Goal: Task Accomplishment & Management: Manage account settings

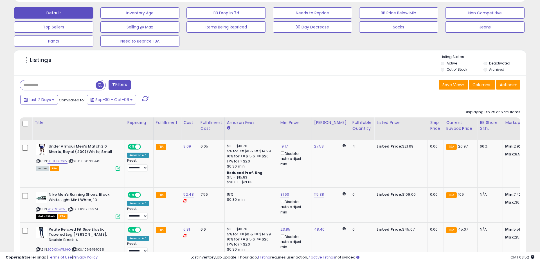
scroll to position [174, 0]
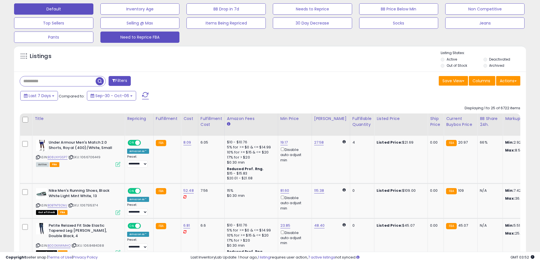
click at [144, 34] on button "Need to Reprice FBA" at bounding box center [139, 36] width 79 height 11
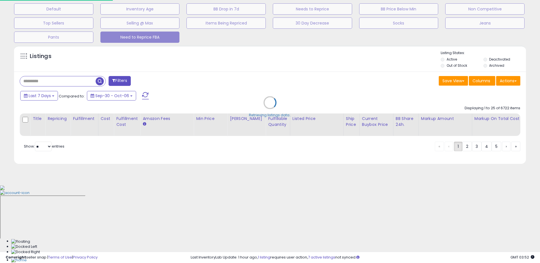
scroll to position [96, 0]
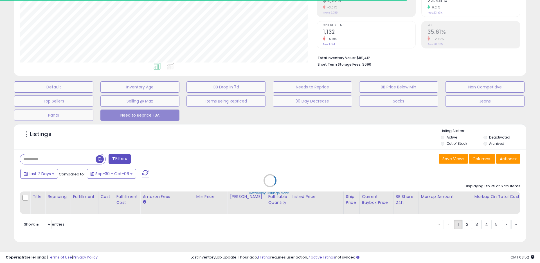
select select "**"
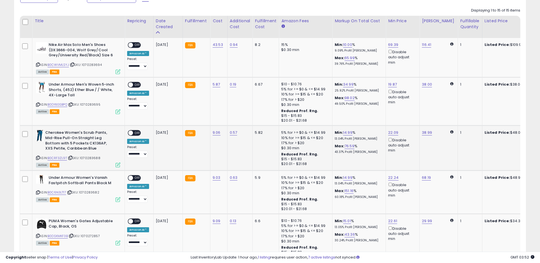
scroll to position [272, 0]
click at [137, 84] on span "OFF" at bounding box center [137, 84] width 9 height 5
click at [140, 132] on span "OFF" at bounding box center [137, 132] width 9 height 5
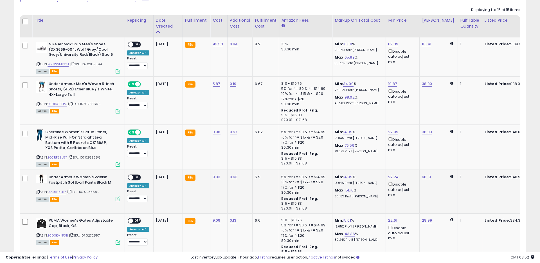
click at [139, 177] on span "OFF" at bounding box center [137, 177] width 9 height 5
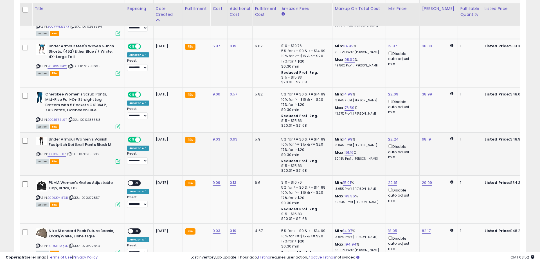
scroll to position [317, 0]
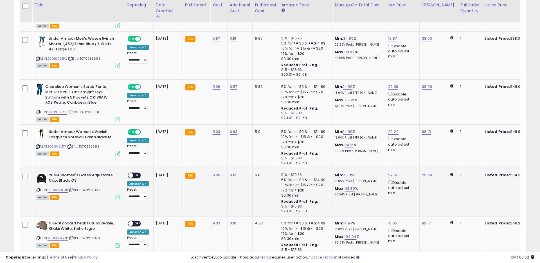
click at [138, 176] on span "OFF" at bounding box center [137, 175] width 9 height 5
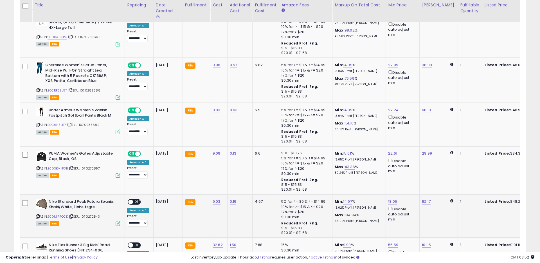
click at [138, 201] on span "OFF" at bounding box center [137, 201] width 9 height 5
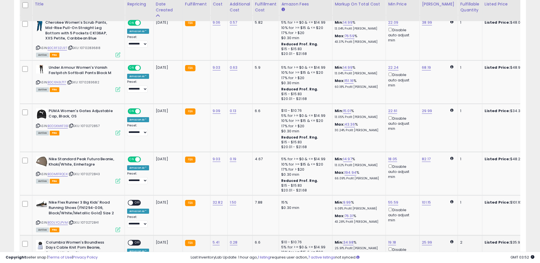
scroll to position [419, 0]
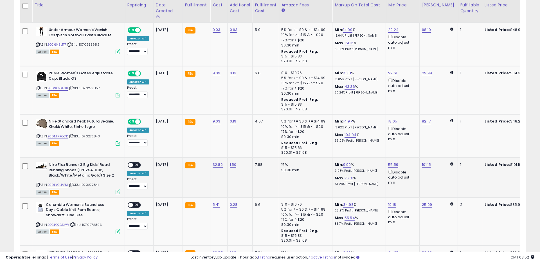
click at [137, 165] on span "OFF" at bounding box center [137, 165] width 9 height 5
click at [131, 163] on span "ON" at bounding box center [131, 165] width 7 height 5
click at [138, 205] on span "OFF" at bounding box center [137, 204] width 9 height 5
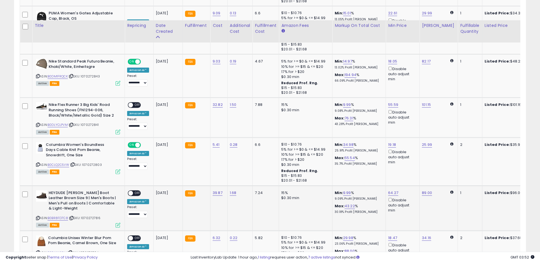
scroll to position [542, 0]
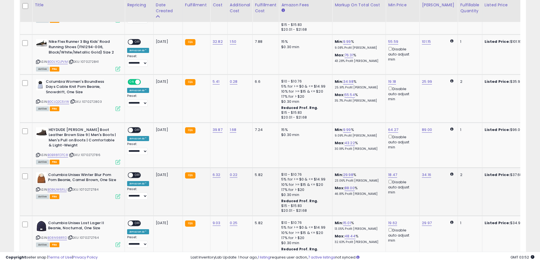
click at [137, 174] on span "OFF" at bounding box center [137, 174] width 9 height 5
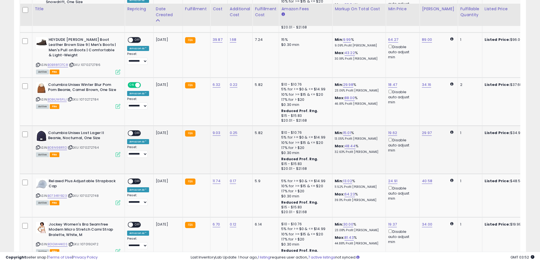
scroll to position [636, 0]
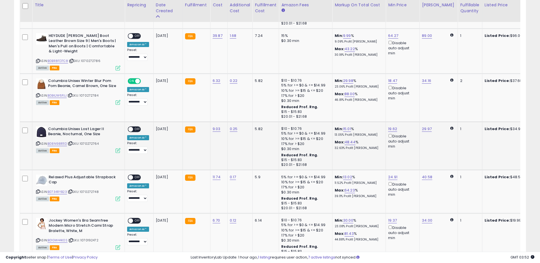
click at [139, 129] on span "OFF" at bounding box center [137, 129] width 9 height 5
click at [137, 176] on span "OFF" at bounding box center [137, 177] width 9 height 5
click at [136, 221] on span "OFF" at bounding box center [137, 220] width 9 height 5
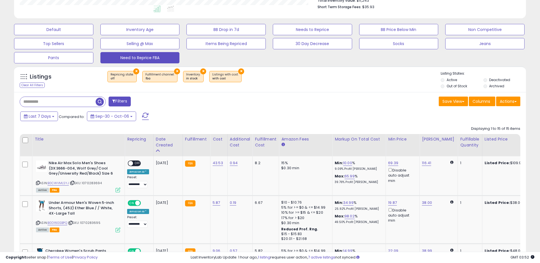
scroll to position [161, 0]
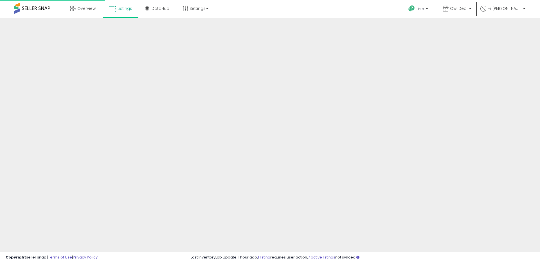
scroll to position [96, 0]
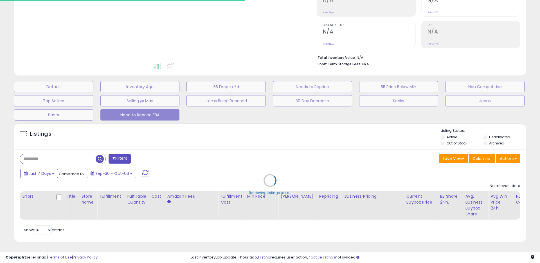
select select "**"
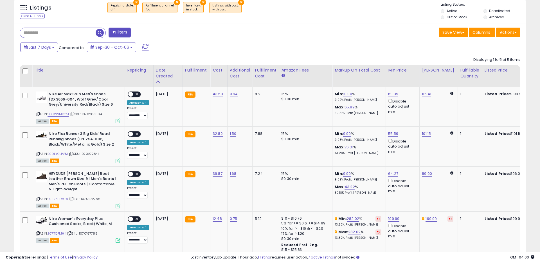
scroll to position [251, 0]
